Goal: Information Seeking & Learning: Learn about a topic

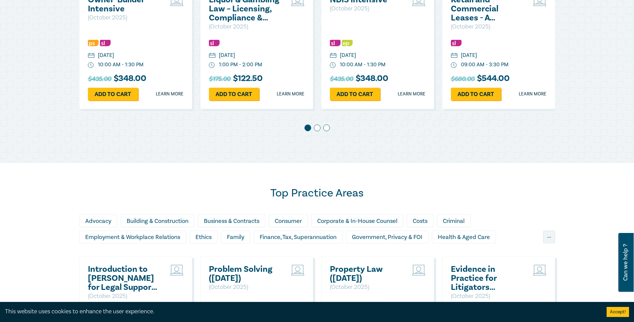
scroll to position [266, 0]
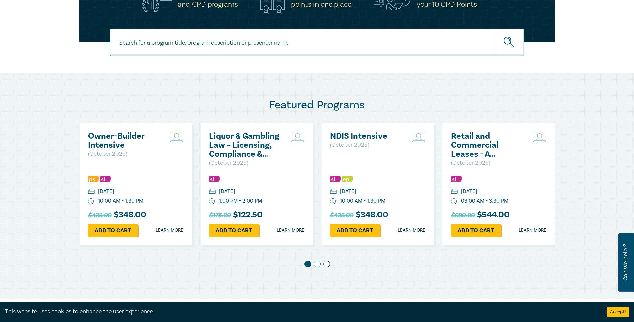
click at [185, 50] on input at bounding box center [317, 42] width 415 height 27
type input "directors duties"
click at [495, 32] on button "submit" at bounding box center [509, 42] width 29 height 20
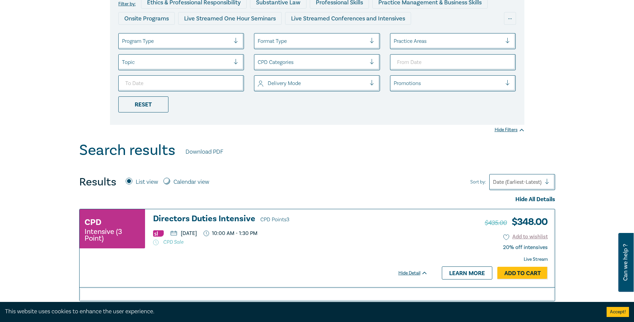
scroll to position [167, 0]
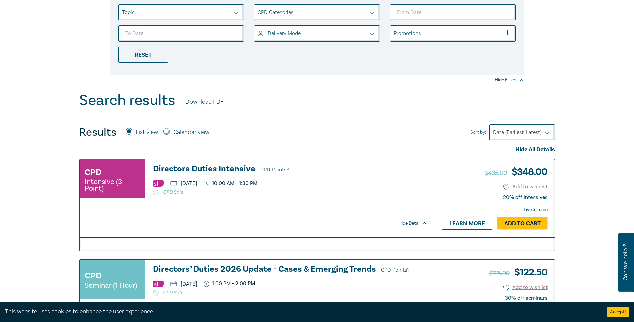
click at [207, 168] on h3 "Directors Duties Intensive CPD Points 3" at bounding box center [290, 169] width 275 height 10
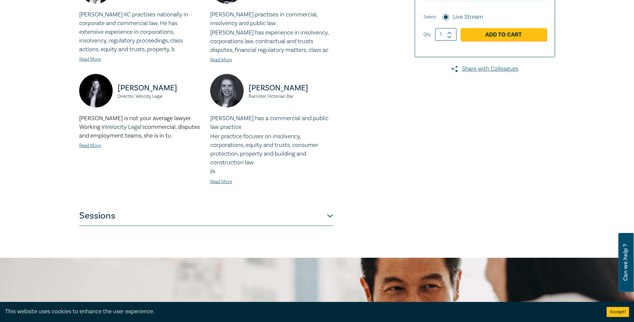
scroll to position [234, 0]
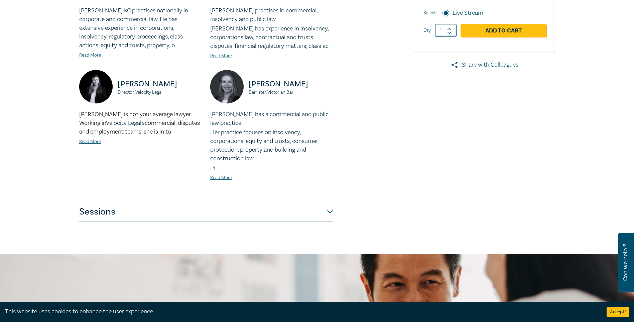
click at [330, 212] on button "Sessions" at bounding box center [206, 212] width 254 height 20
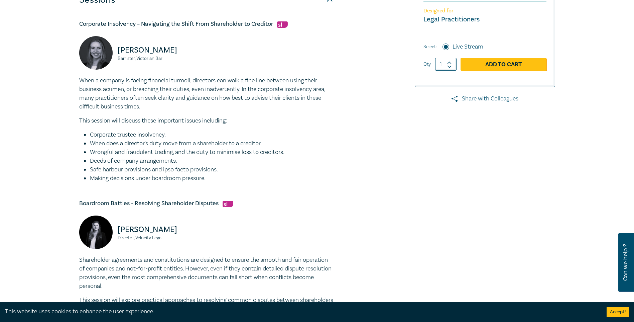
scroll to position [0, 0]
